Goal: Transaction & Acquisition: Purchase product/service

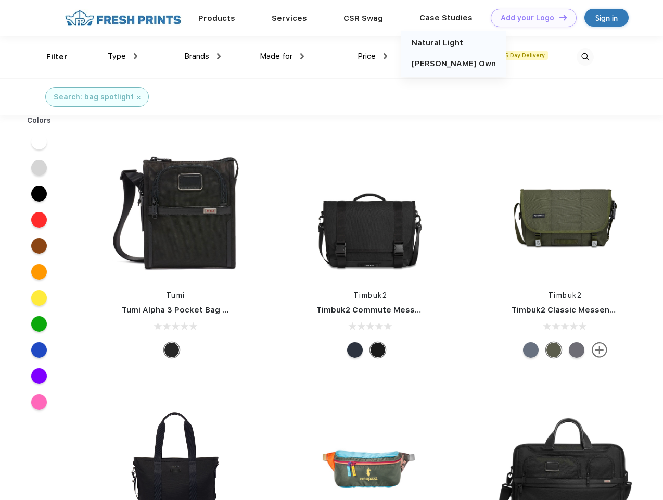
scroll to position [1, 0]
click at [530, 18] on link "Add your Logo Design Tool" at bounding box center [534, 18] width 86 height 18
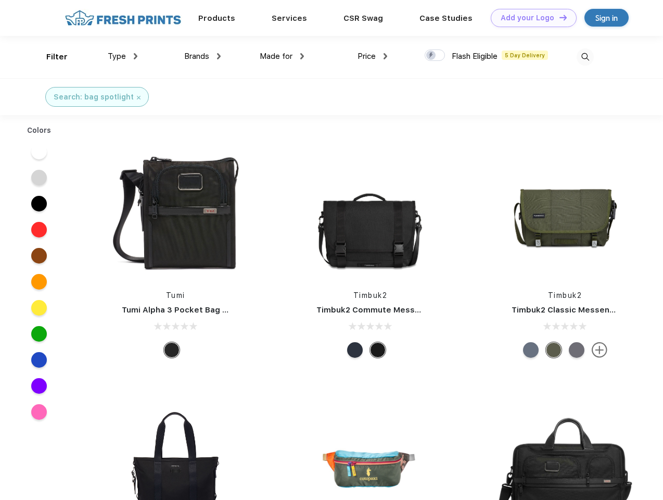
click at [0, 0] on div "Design Tool" at bounding box center [0, 0] width 0 height 0
click at [558, 17] on link "Add your Logo Design Tool" at bounding box center [534, 18] width 86 height 18
click at [50, 57] on div "Filter" at bounding box center [56, 57] width 21 height 12
click at [123, 56] on span "Type" at bounding box center [117, 56] width 18 height 9
click at [202, 56] on span "Brands" at bounding box center [196, 56] width 25 height 9
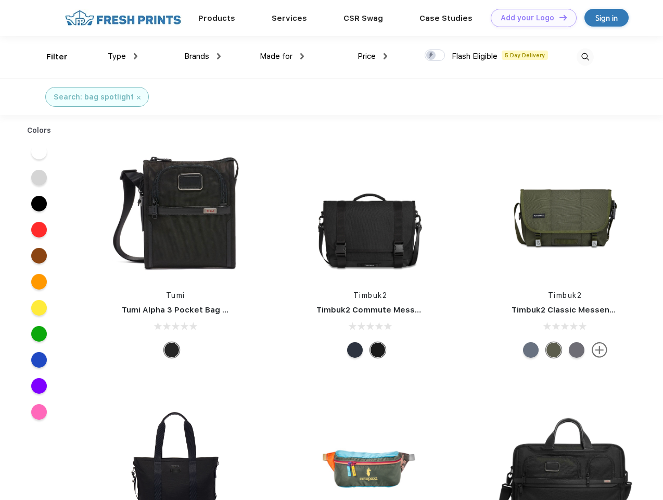
click at [282, 56] on span "Made for" at bounding box center [276, 56] width 33 height 9
click at [373, 56] on span "Price" at bounding box center [366, 56] width 18 height 9
click at [435, 56] on div at bounding box center [435, 54] width 20 height 11
click at [431, 56] on input "checkbox" at bounding box center [428, 52] width 7 height 7
click at [585, 57] on img at bounding box center [585, 56] width 17 height 17
